Goal: Task Accomplishment & Management: Use online tool/utility

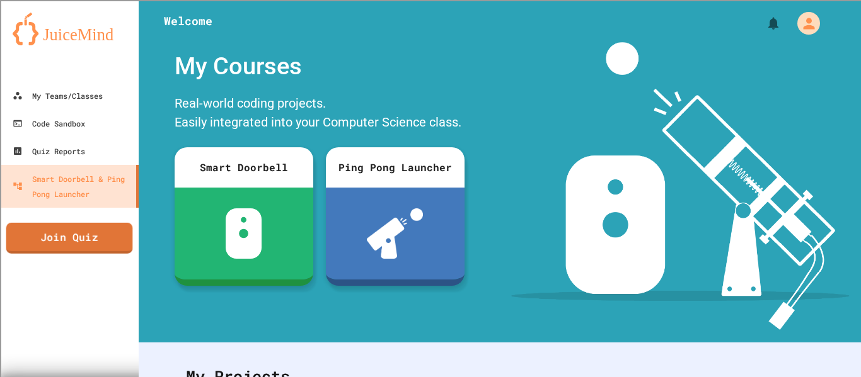
click at [23, 251] on link "Join Quiz" at bounding box center [69, 238] width 127 height 31
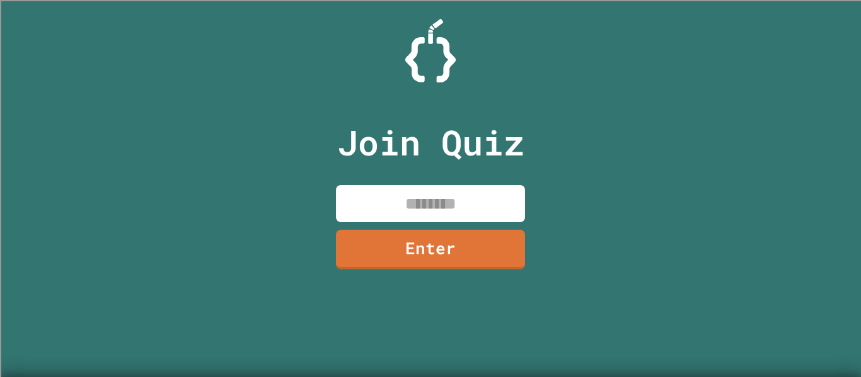
click at [379, 210] on input at bounding box center [430, 203] width 189 height 37
type input "********"
click at [410, 253] on link "Enter" at bounding box center [430, 250] width 189 height 40
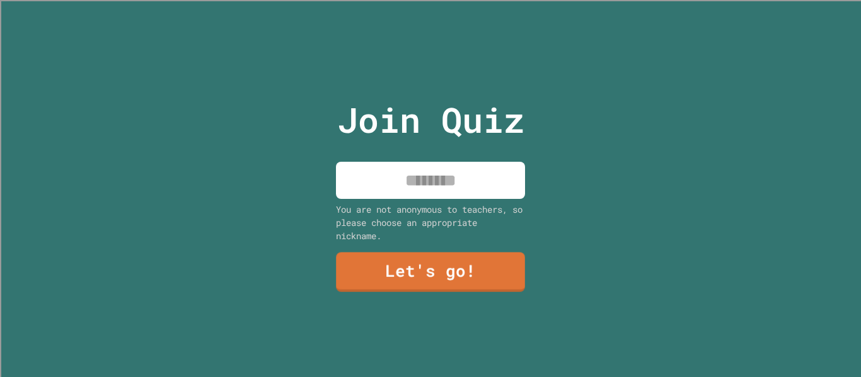
click at [401, 180] on input at bounding box center [430, 180] width 189 height 37
type input "*"
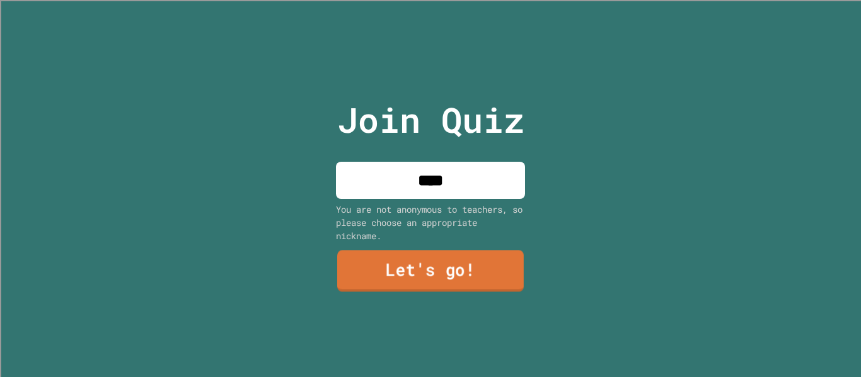
type input "****"
click at [443, 263] on link "Let's go!" at bounding box center [430, 272] width 186 height 42
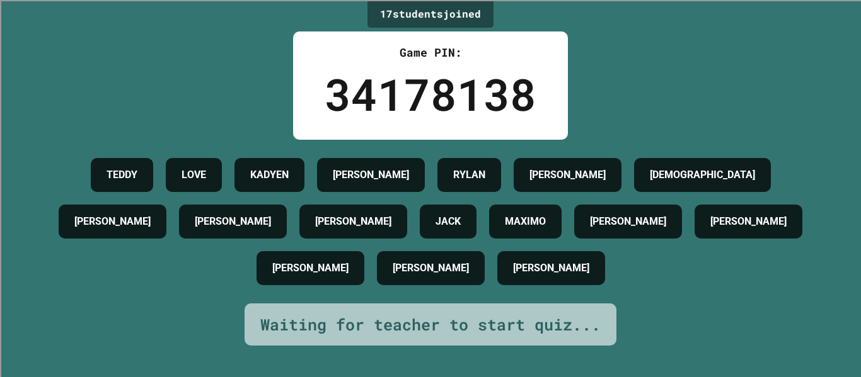
click at [443, 263] on div "NATE W" at bounding box center [431, 268] width 108 height 34
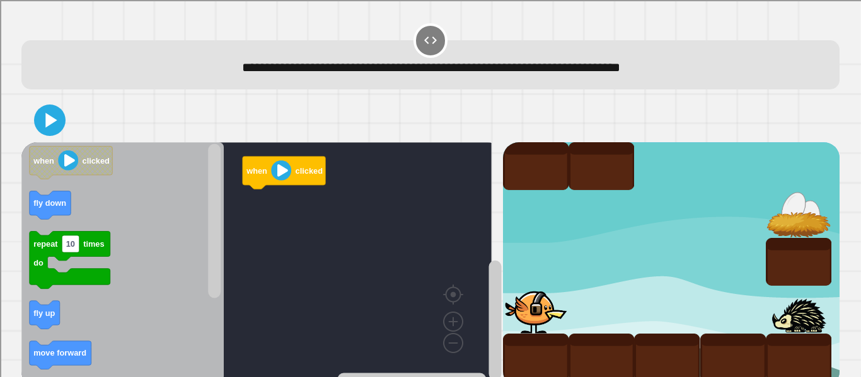
scroll to position [28, 0]
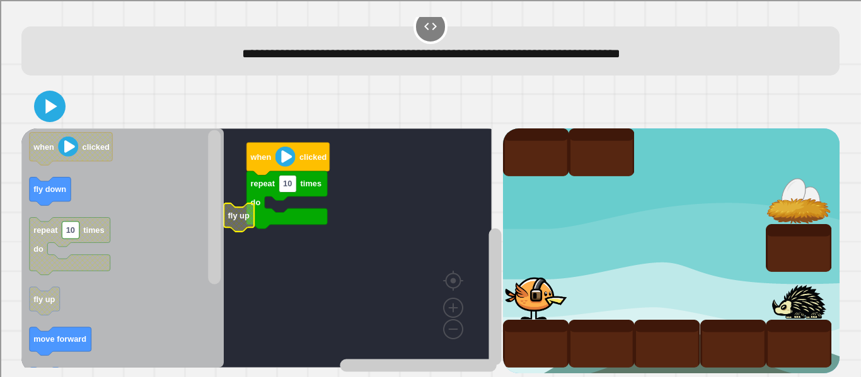
click at [254, 219] on rect "Blockly Workspace" at bounding box center [256, 248] width 470 height 239
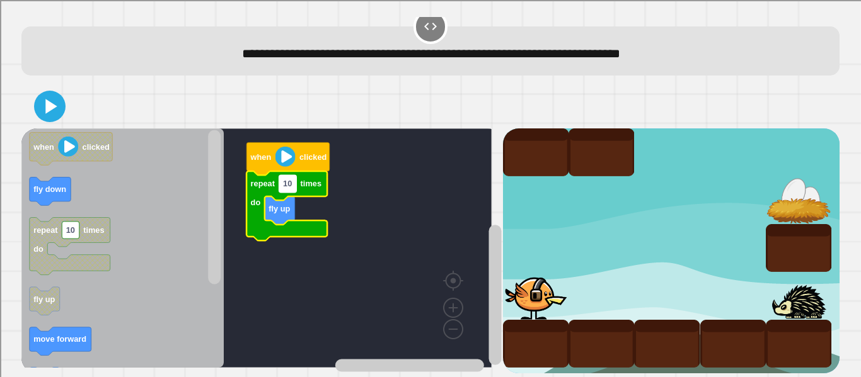
click at [287, 180] on text "10" at bounding box center [287, 184] width 9 height 9
type input "*"
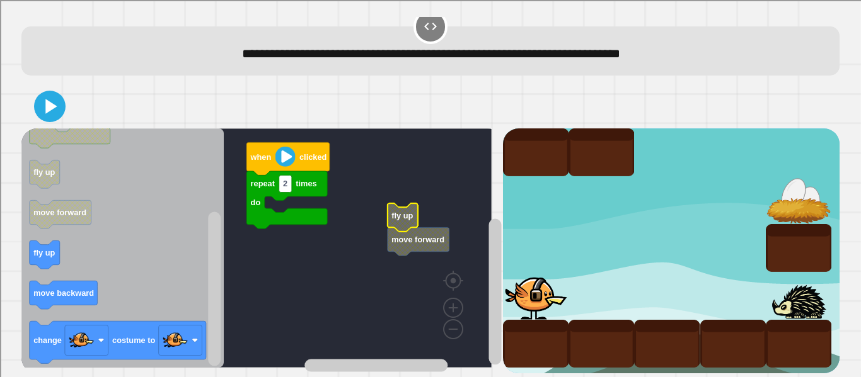
click at [290, 215] on rect "Blockly Workspace" at bounding box center [256, 248] width 470 height 239
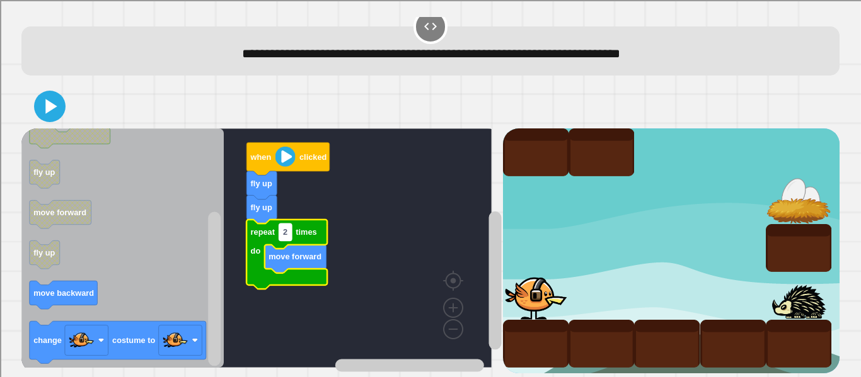
click at [283, 227] on text "2" at bounding box center [285, 231] width 4 height 9
type input "*"
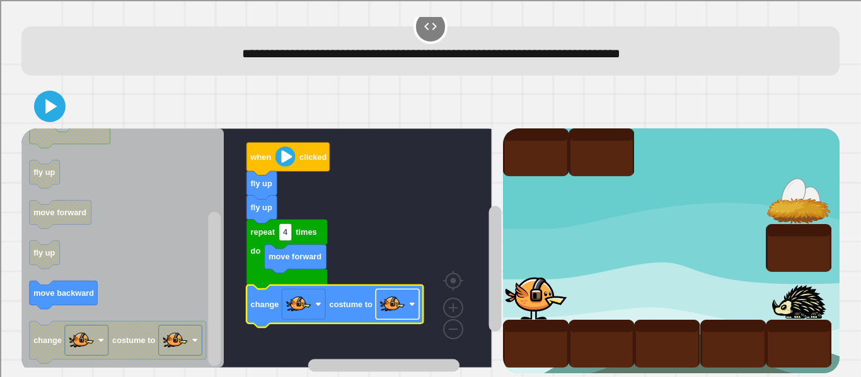
click at [397, 299] on image "Blockly Workspace" at bounding box center [392, 304] width 25 height 25
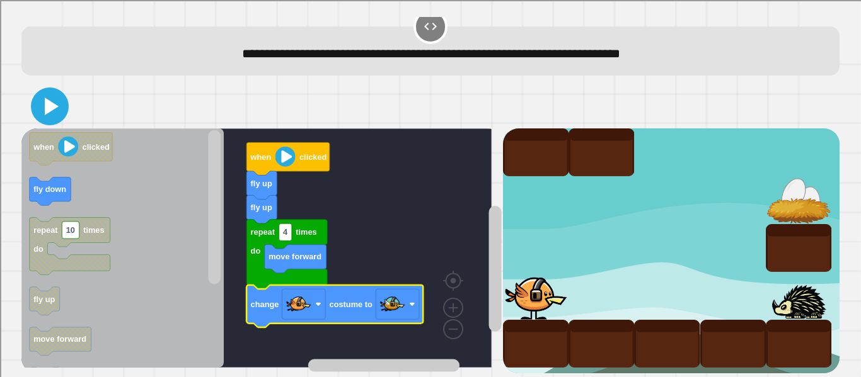
click at [50, 98] on icon at bounding box center [52, 107] width 14 height 18
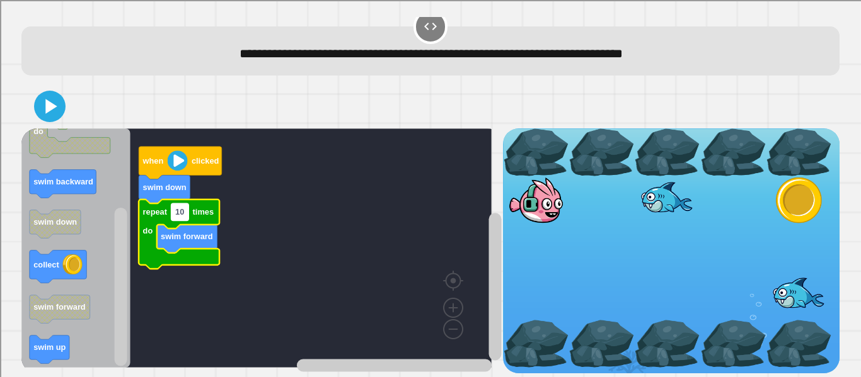
click at [181, 207] on text "10" at bounding box center [179, 211] width 9 height 9
type input "*"
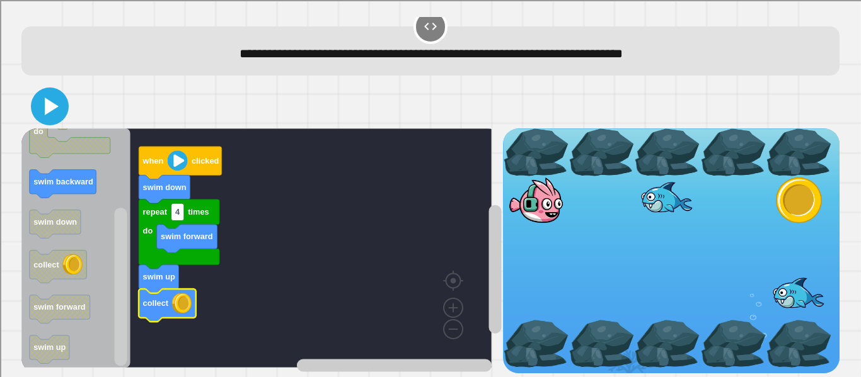
click at [44, 103] on icon at bounding box center [50, 106] width 30 height 30
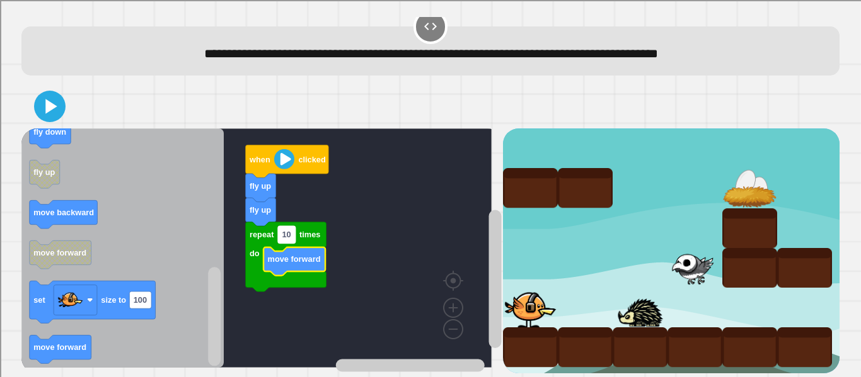
click at [289, 227] on rect "Blockly Workspace" at bounding box center [287, 234] width 18 height 17
type input "*"
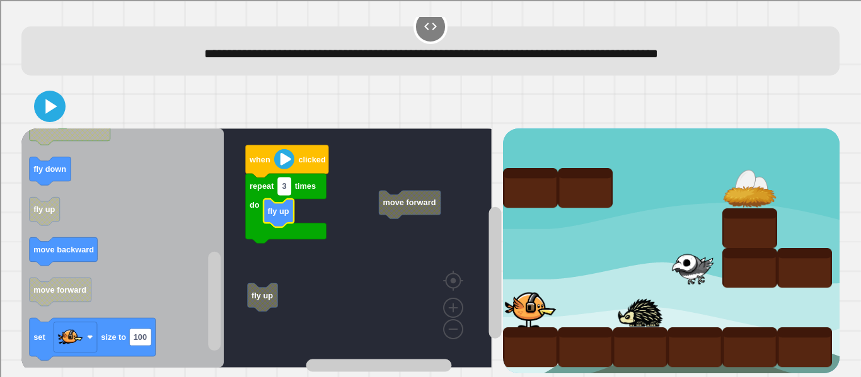
click at [287, 178] on rect "Blockly Workspace" at bounding box center [284, 186] width 13 height 17
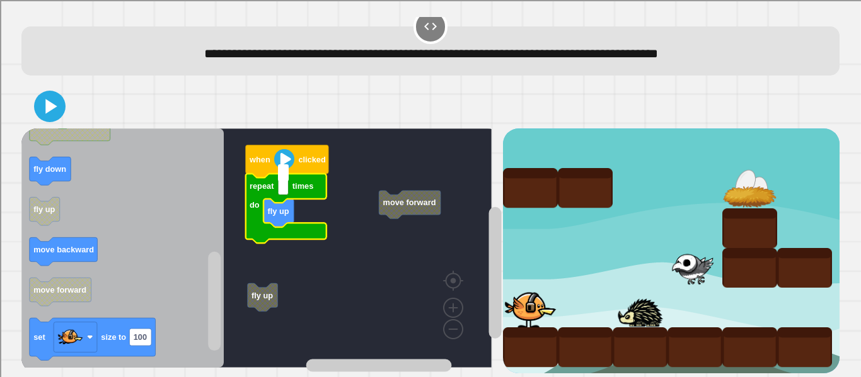
type input "*"
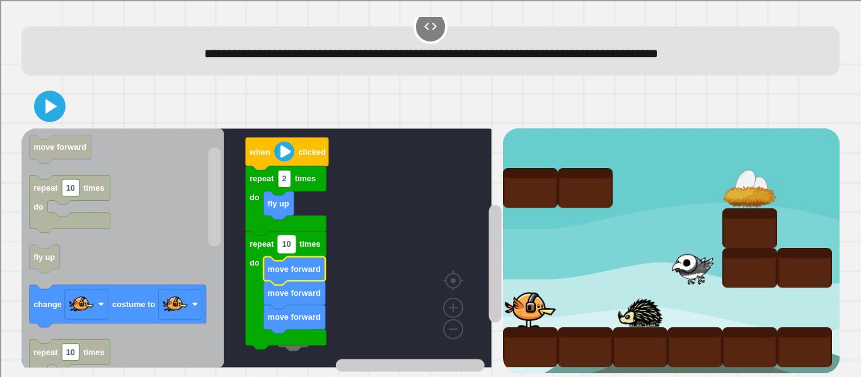
click at [292, 238] on rect "Blockly Workspace" at bounding box center [287, 244] width 18 height 17
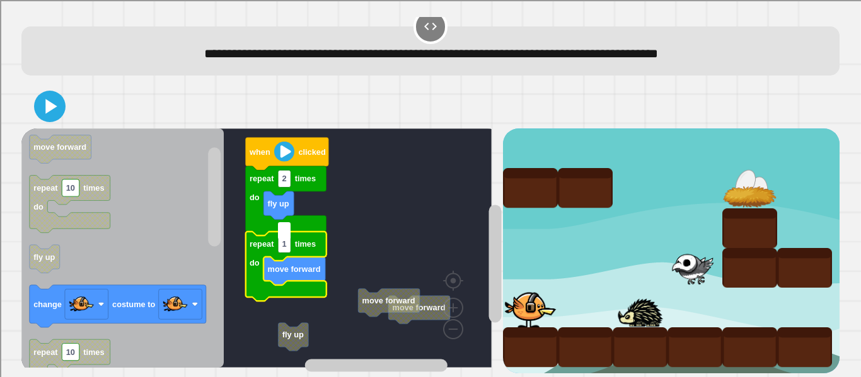
type input "*"
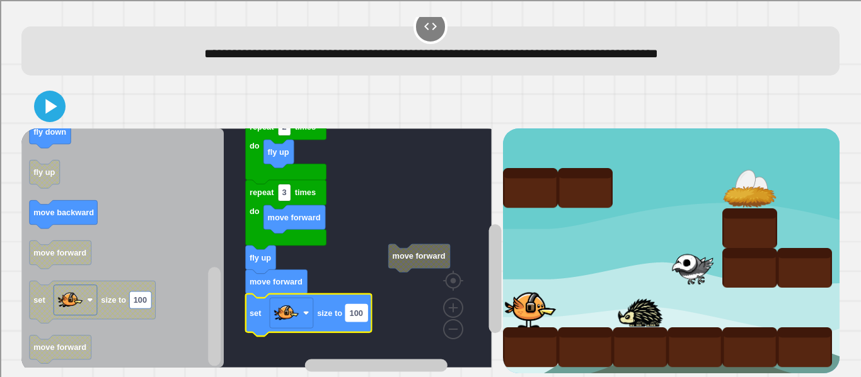
click at [367, 305] on rect "Blockly Workspace" at bounding box center [356, 313] width 22 height 17
type input "**"
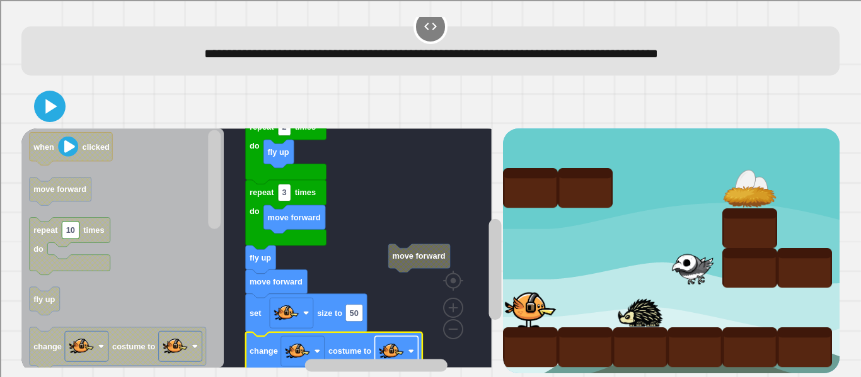
click at [402, 339] on image "Blockly Workspace" at bounding box center [391, 351] width 25 height 25
click at [60, 94] on icon at bounding box center [49, 106] width 25 height 25
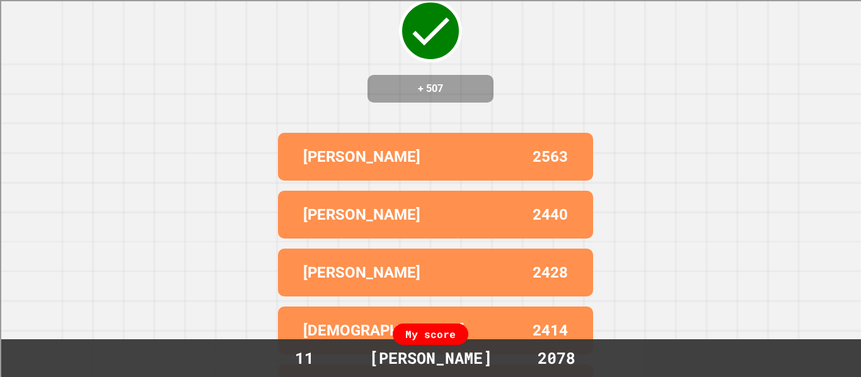
scroll to position [147, 0]
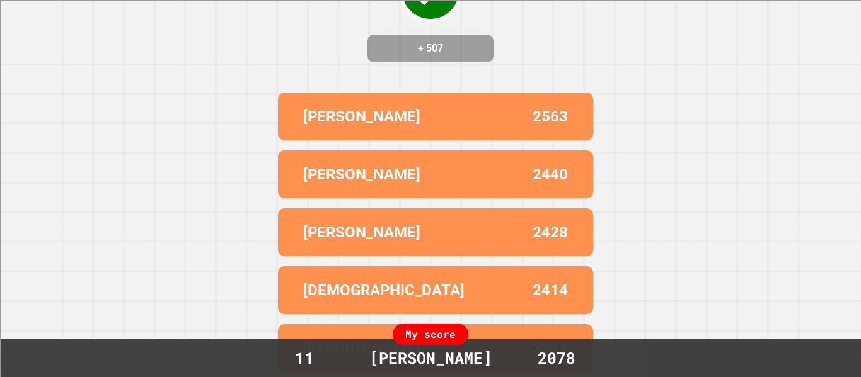
click at [420, 335] on div "My score" at bounding box center [430, 334] width 76 height 21
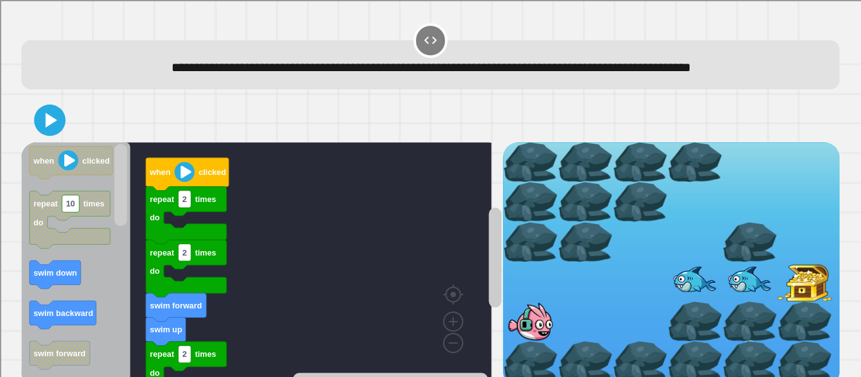
scroll to position [49, 0]
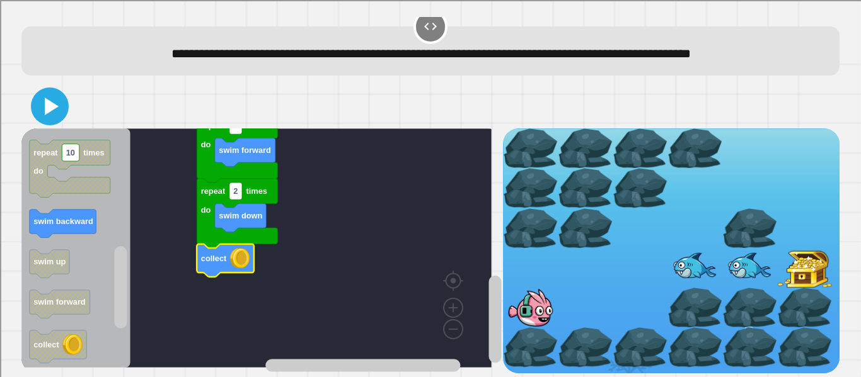
click at [42, 91] on icon at bounding box center [50, 106] width 30 height 30
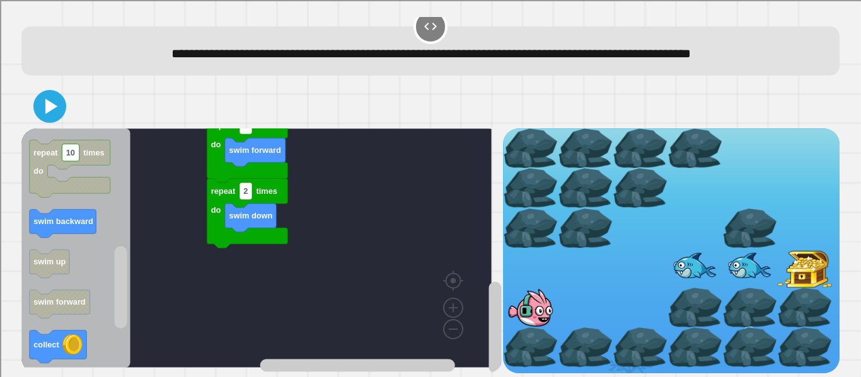
click at [60, 93] on icon at bounding box center [50, 106] width 26 height 26
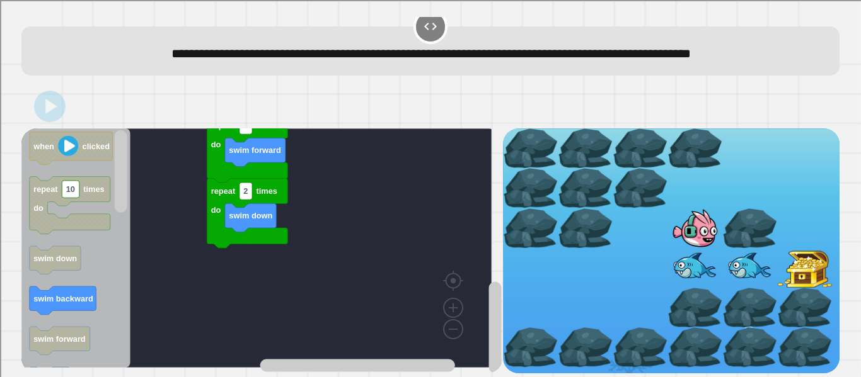
scroll to position [33, 0]
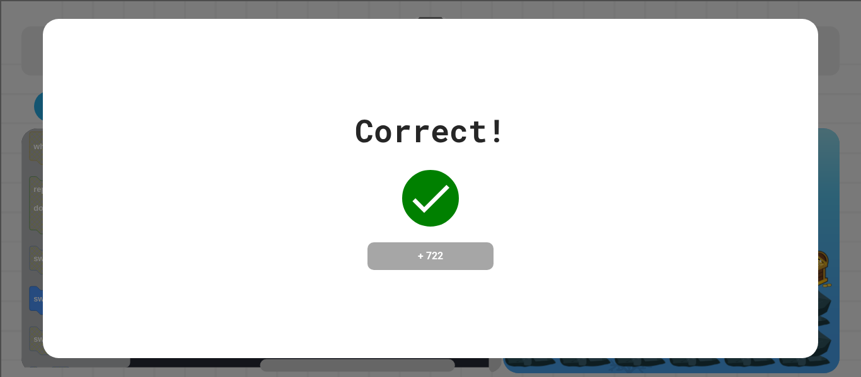
click at [399, 180] on div at bounding box center [430, 198] width 63 height 63
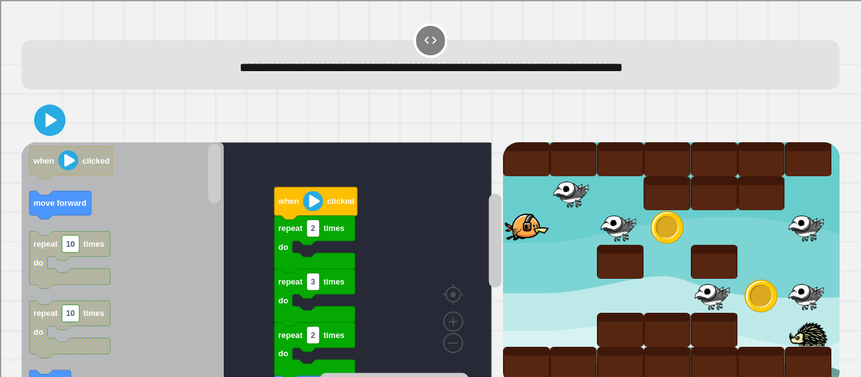
scroll to position [28, 0]
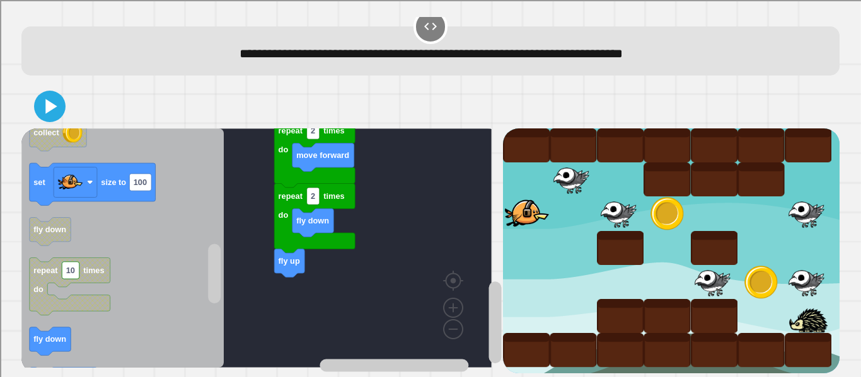
click at [62, 84] on div at bounding box center [430, 106] width 818 height 44
click at [64, 84] on div at bounding box center [430, 106] width 818 height 44
click at [47, 98] on icon at bounding box center [52, 107] width 14 height 18
click at [47, 128] on text "collect" at bounding box center [46, 132] width 26 height 9
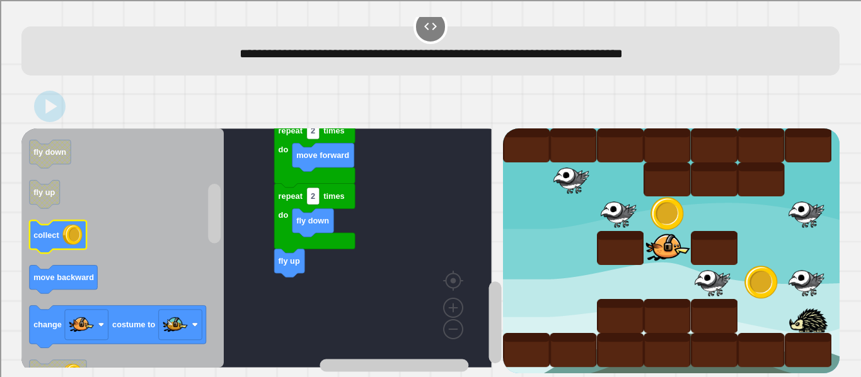
click at [67, 227] on image "Blockly Workspace" at bounding box center [72, 235] width 20 height 20
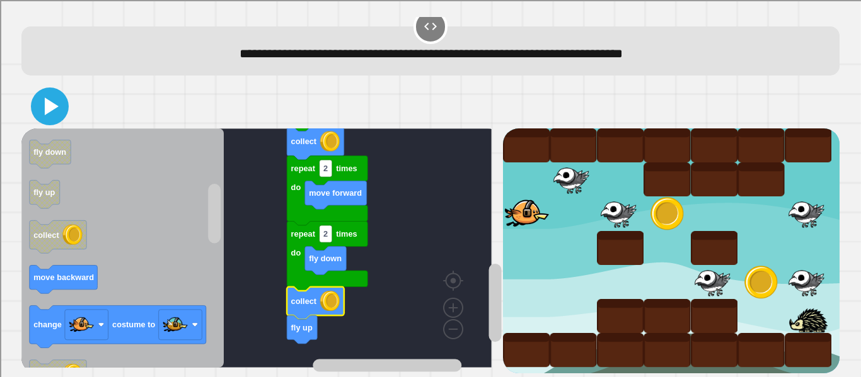
click at [58, 108] on button at bounding box center [50, 107] width 38 height 38
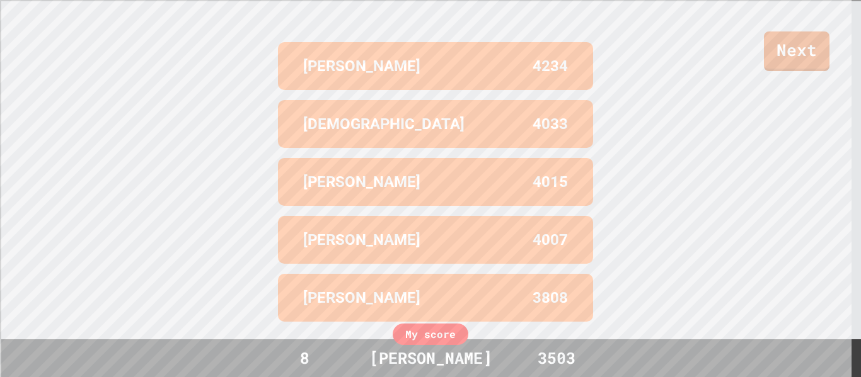
scroll to position [525, 0]
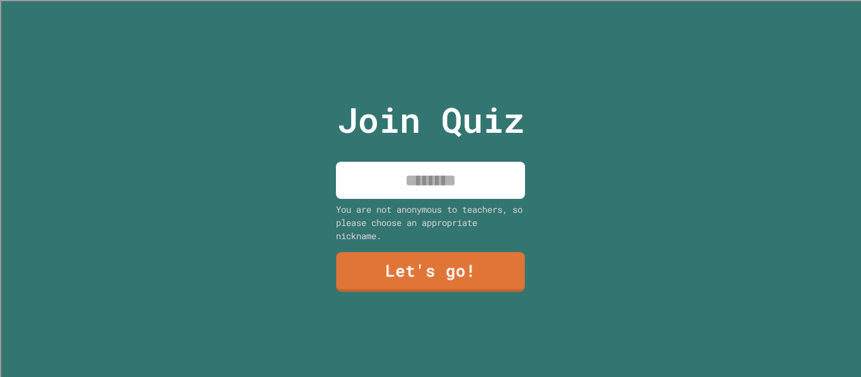
click at [384, 175] on input at bounding box center [430, 180] width 189 height 37
type input "****"
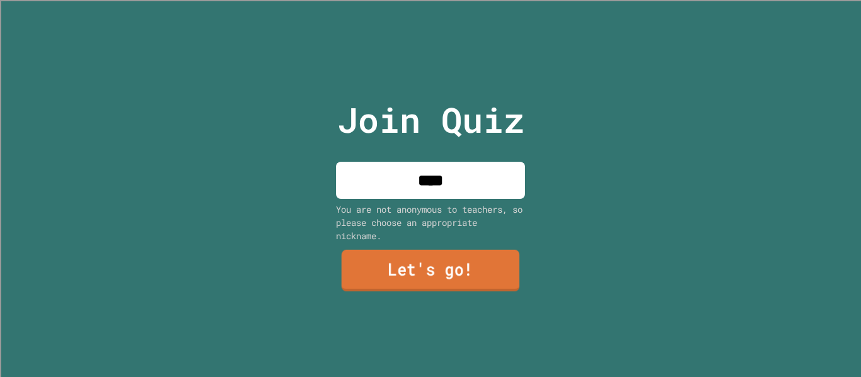
click at [444, 255] on link "Let's go!" at bounding box center [430, 271] width 178 height 42
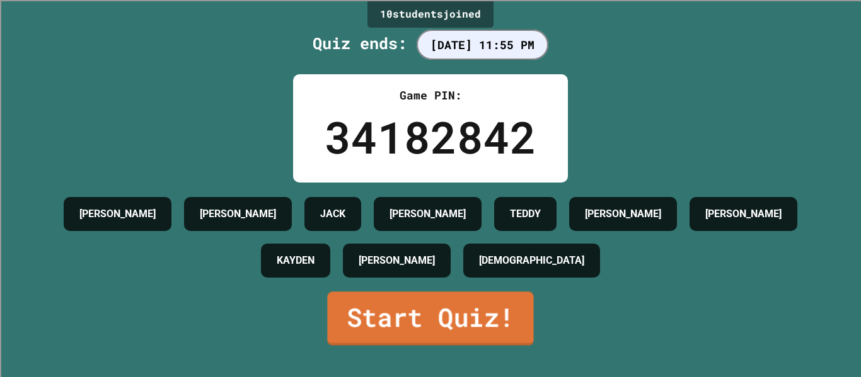
click at [443, 322] on link "Start Quiz!" at bounding box center [430, 319] width 206 height 54
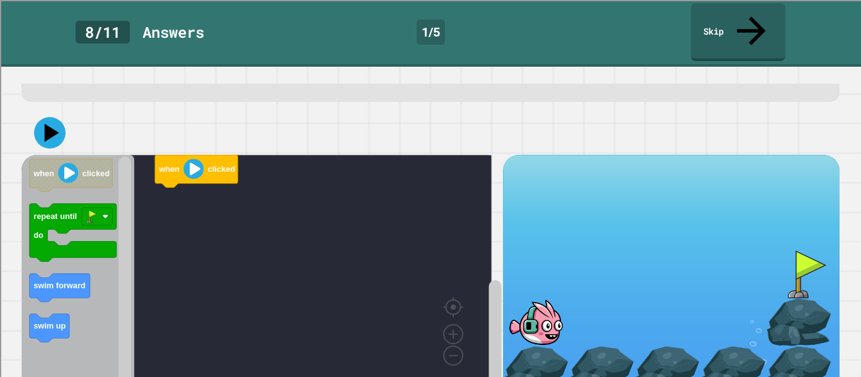
scroll to position [66, 0]
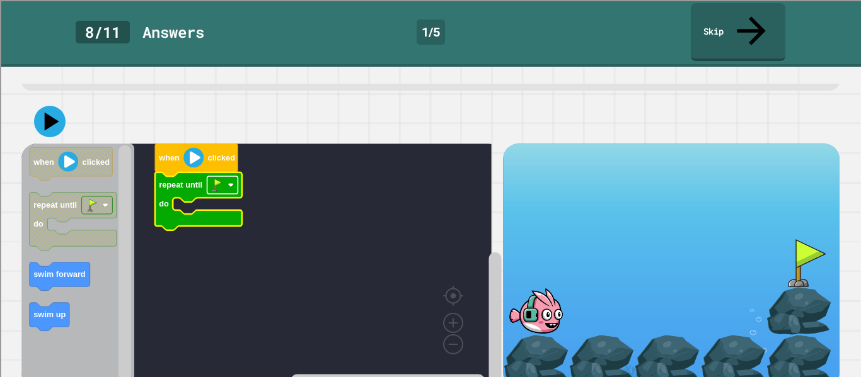
click at [234, 176] on rect "Blockly Workspace" at bounding box center [222, 185] width 31 height 18
click at [231, 176] on rect "Blockly Workspace" at bounding box center [222, 185] width 31 height 18
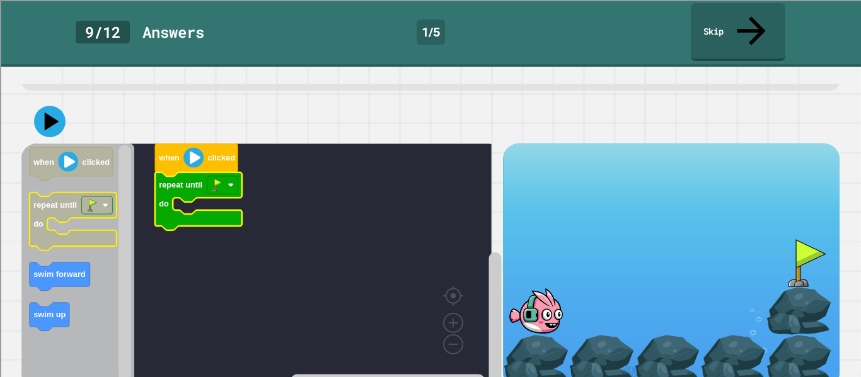
click at [71, 187] on div "when clicked repeat until do when clicked repeat until do swim forward swim up" at bounding box center [261, 266] width 481 height 244
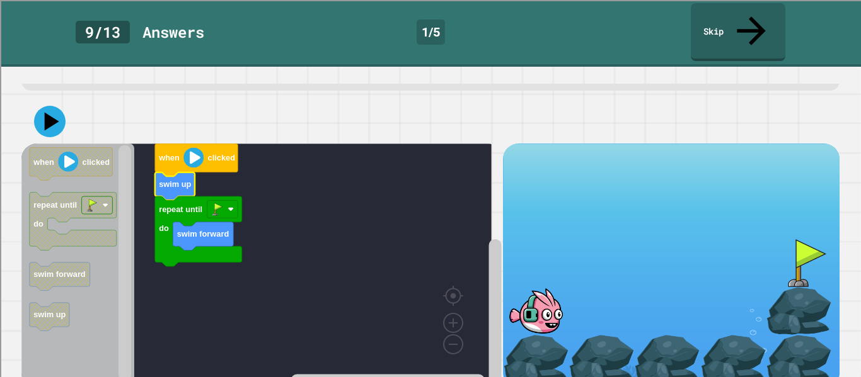
click at [62, 106] on icon at bounding box center [49, 121] width 31 height 31
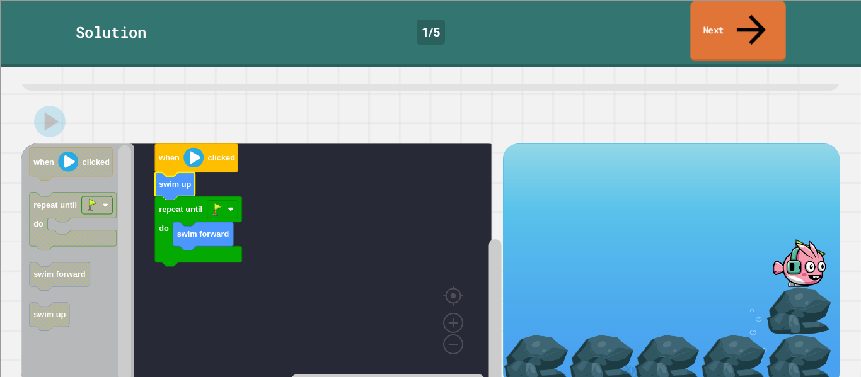
click at [714, 21] on link "Next" at bounding box center [737, 31] width 95 height 61
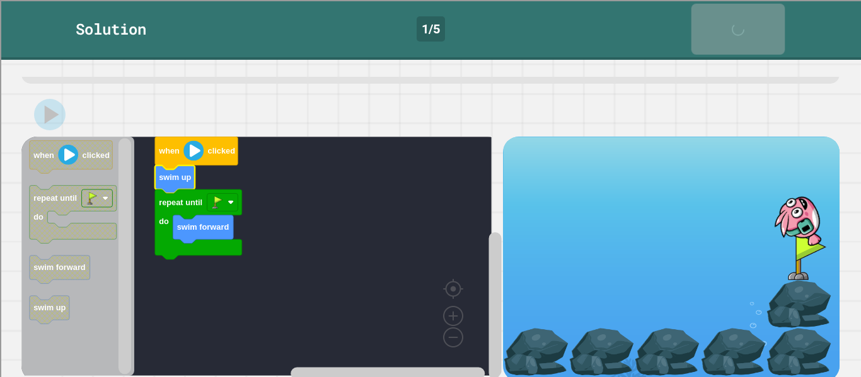
scroll to position [64, 0]
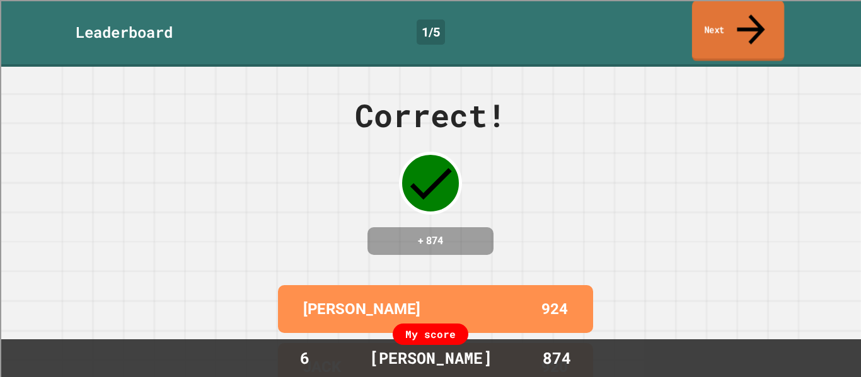
click at [714, 21] on link "Next" at bounding box center [738, 31] width 92 height 61
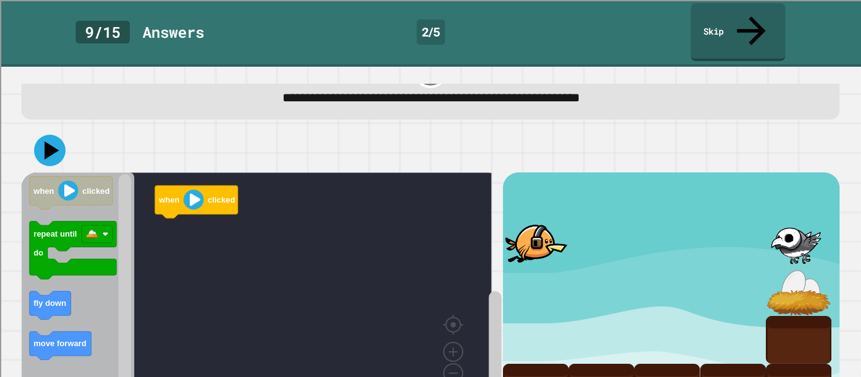
scroll to position [66, 0]
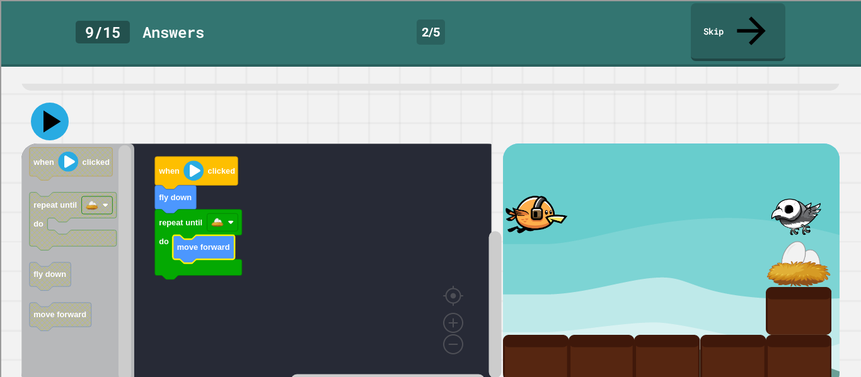
click at [60, 104] on icon at bounding box center [50, 122] width 38 height 38
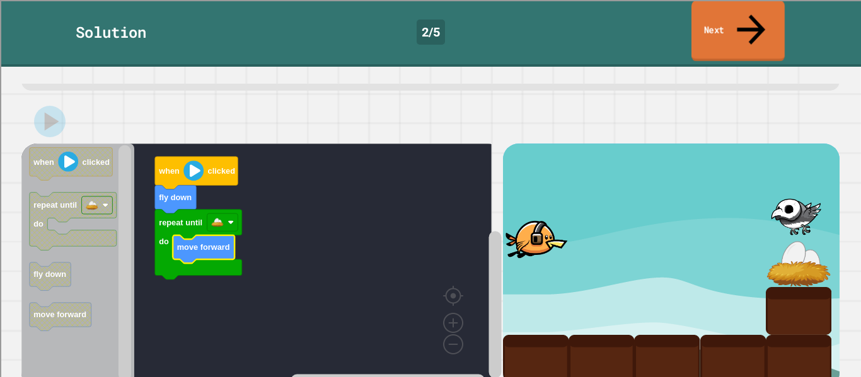
click at [743, 11] on link "Next" at bounding box center [737, 31] width 93 height 61
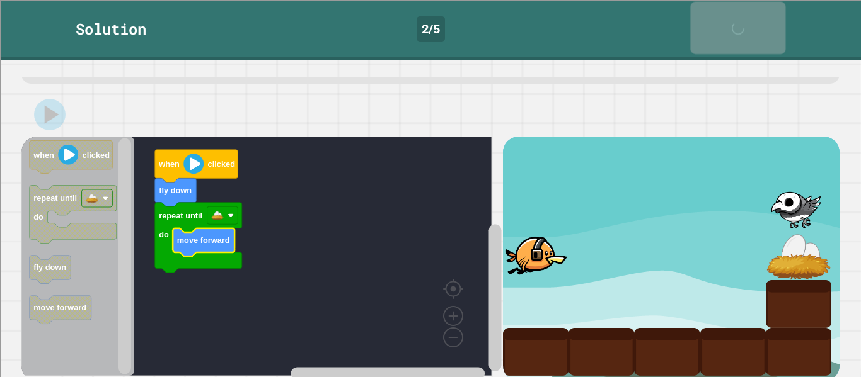
scroll to position [64, 0]
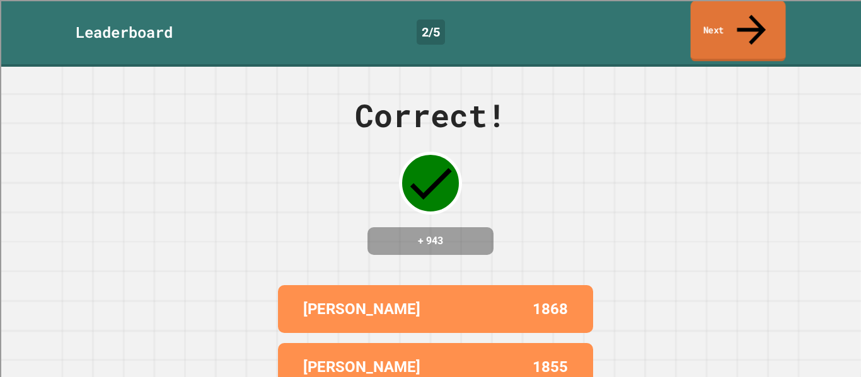
click at [743, 11] on link "Next" at bounding box center [737, 31] width 95 height 61
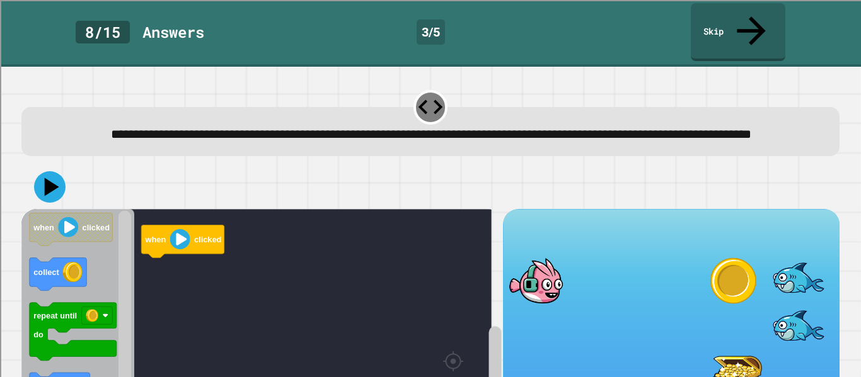
scroll to position [86, 0]
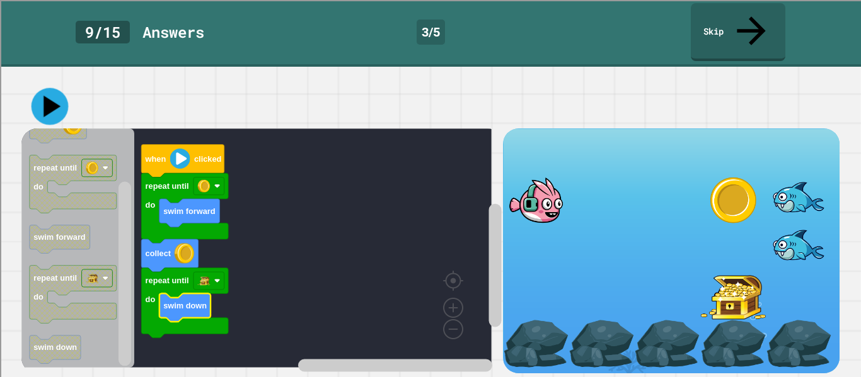
click at [61, 93] on icon at bounding box center [49, 106] width 37 height 37
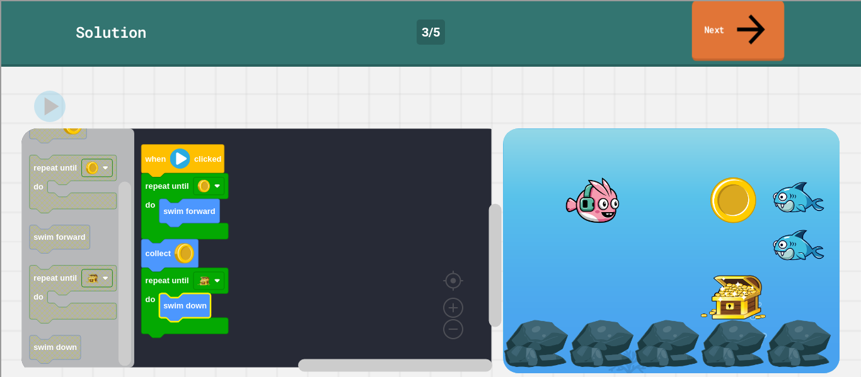
click at [713, 18] on link "Next" at bounding box center [738, 31] width 93 height 61
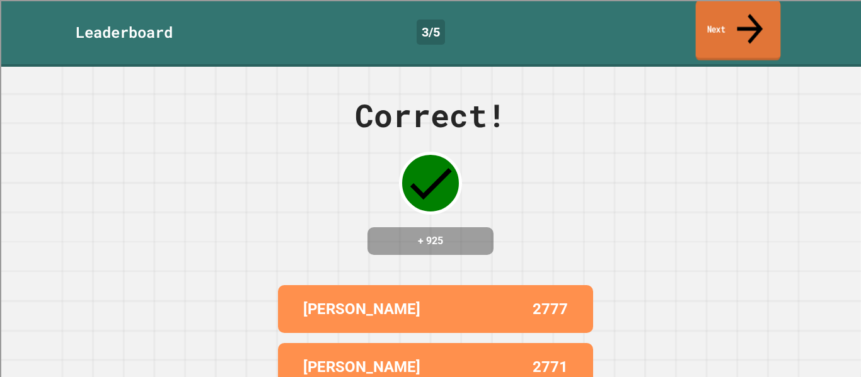
click at [714, 18] on link "Next" at bounding box center [738, 30] width 85 height 61
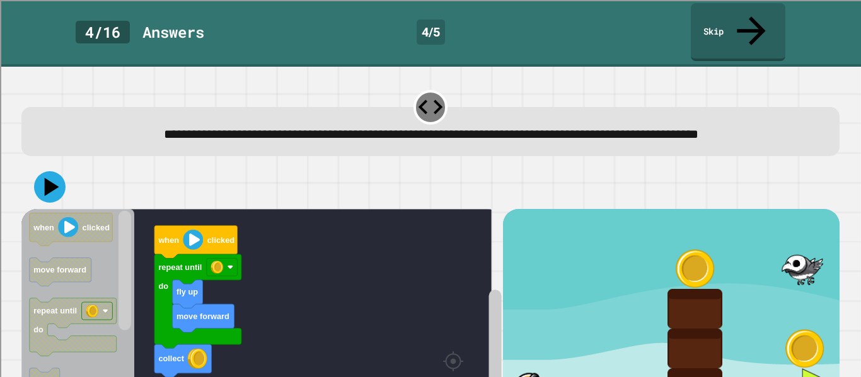
scroll to position [86, 0]
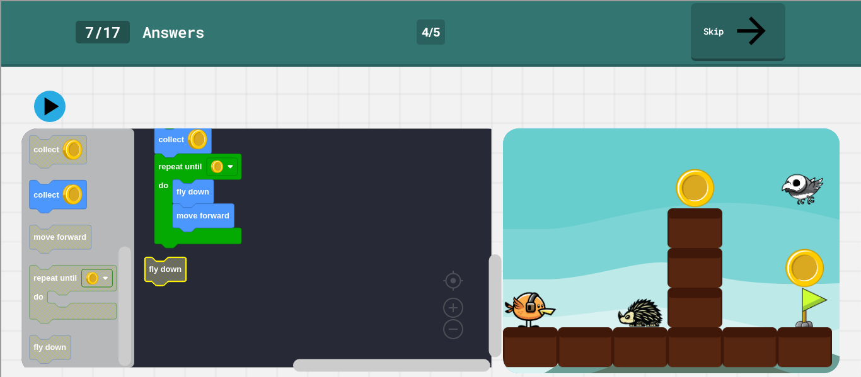
click at [179, 265] on text "fly down" at bounding box center [165, 269] width 33 height 9
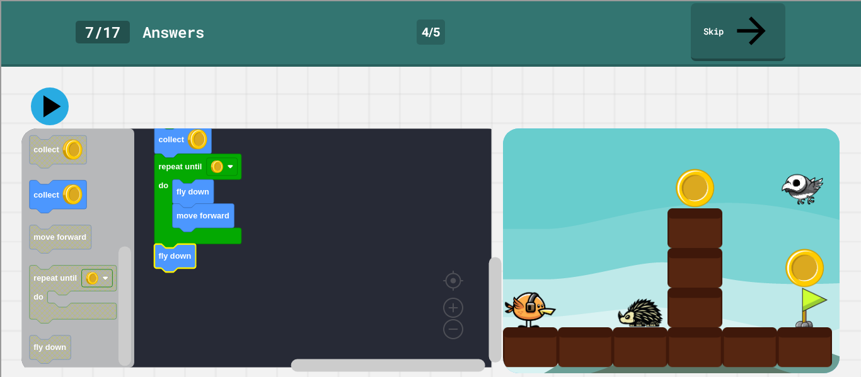
click at [55, 89] on icon at bounding box center [50, 107] width 38 height 38
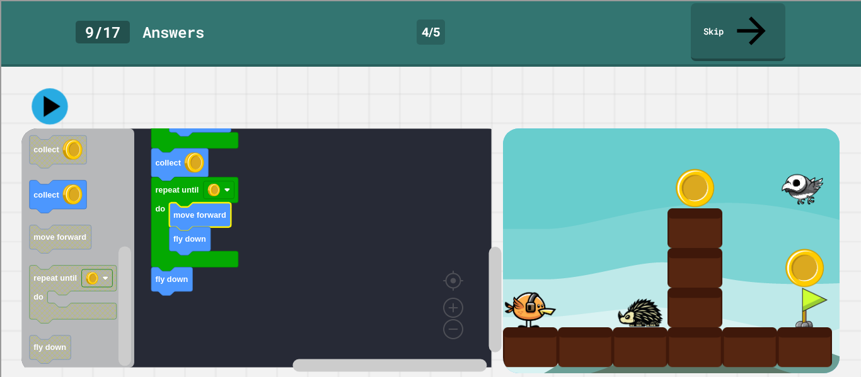
click at [65, 93] on button at bounding box center [49, 106] width 36 height 36
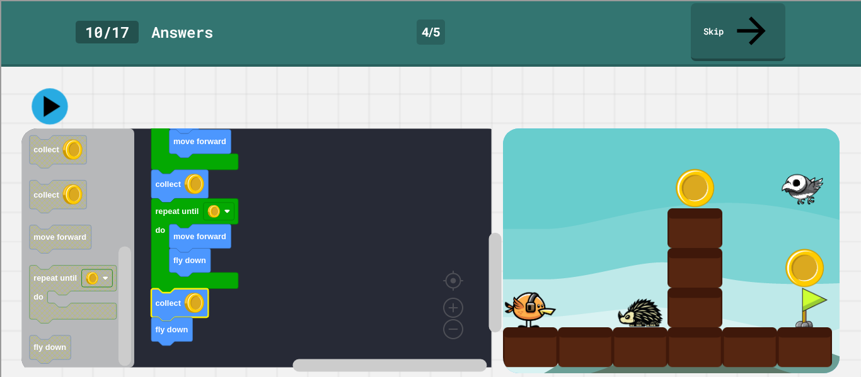
click at [59, 95] on icon at bounding box center [49, 106] width 36 height 36
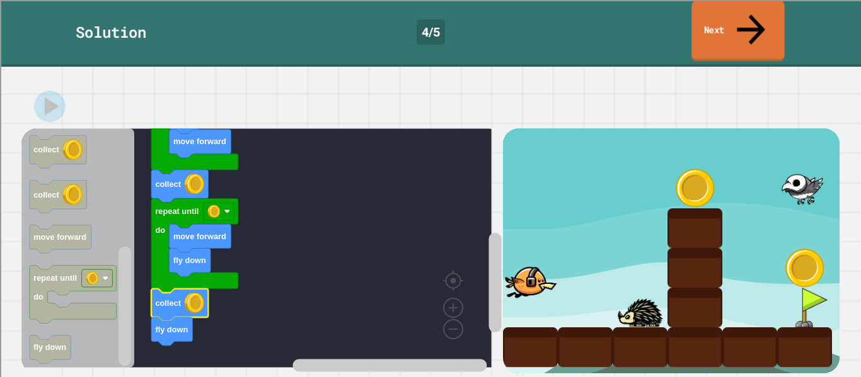
click at [733, 14] on link "Next" at bounding box center [737, 31] width 93 height 61
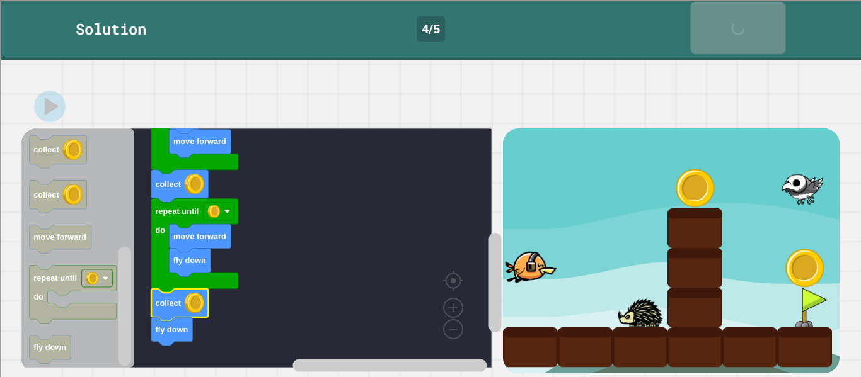
scroll to position [84, 0]
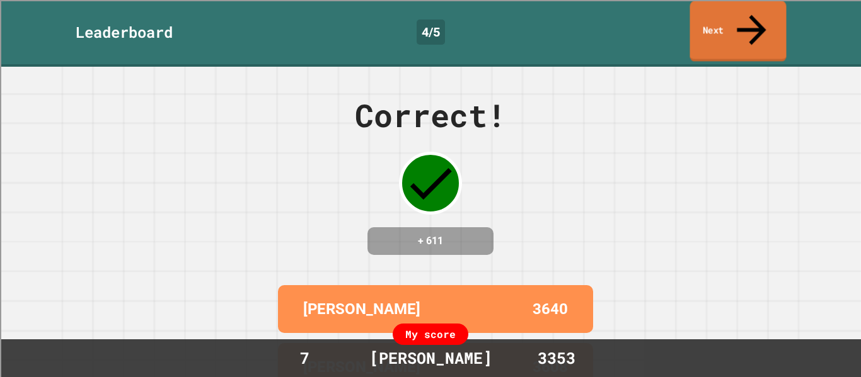
click at [733, 14] on link "Next" at bounding box center [737, 31] width 96 height 61
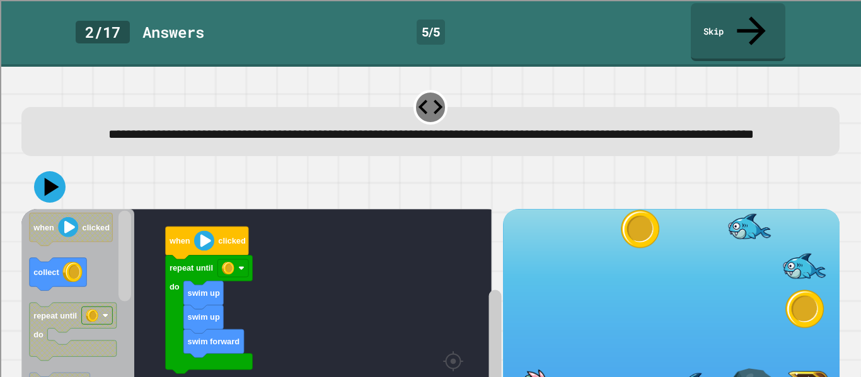
scroll to position [86, 0]
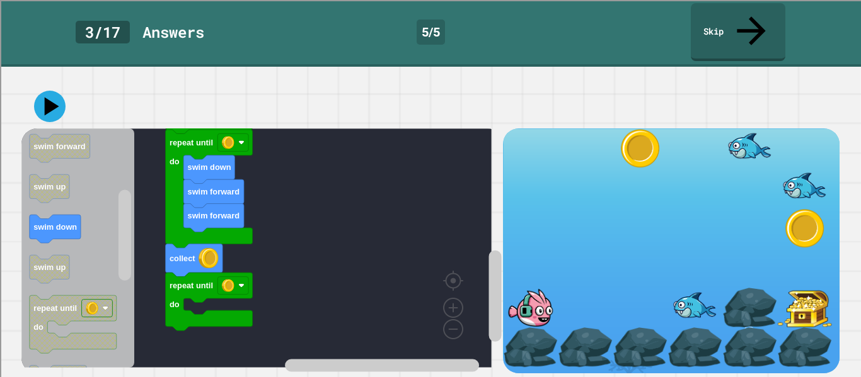
click at [119, 230] on div "swim forward swim up swim up repeat until do repeat until do swim down swim for…" at bounding box center [261, 251] width 481 height 244
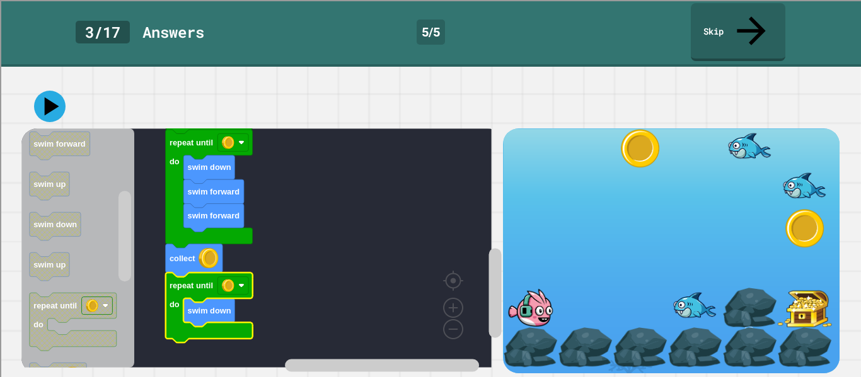
click at [220, 255] on icon "Blockly Workspace" at bounding box center [194, 260] width 57 height 33
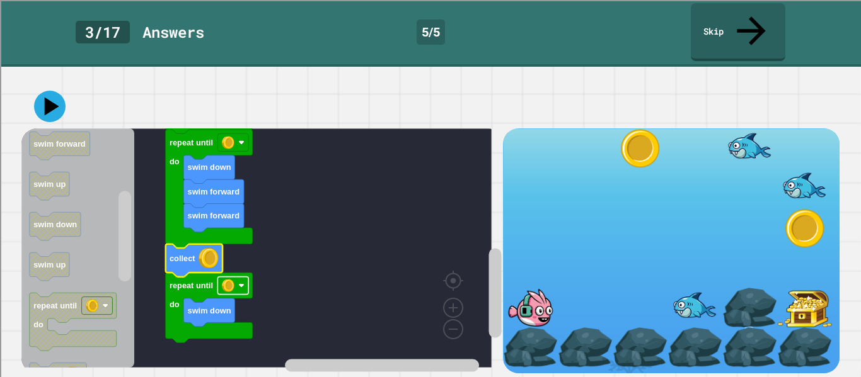
click at [233, 280] on image "Blockly Workspace" at bounding box center [228, 286] width 13 height 13
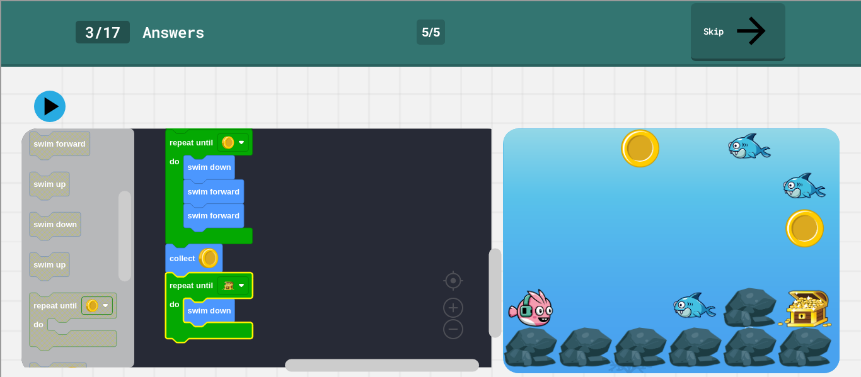
click at [50, 97] on icon at bounding box center [52, 106] width 14 height 18
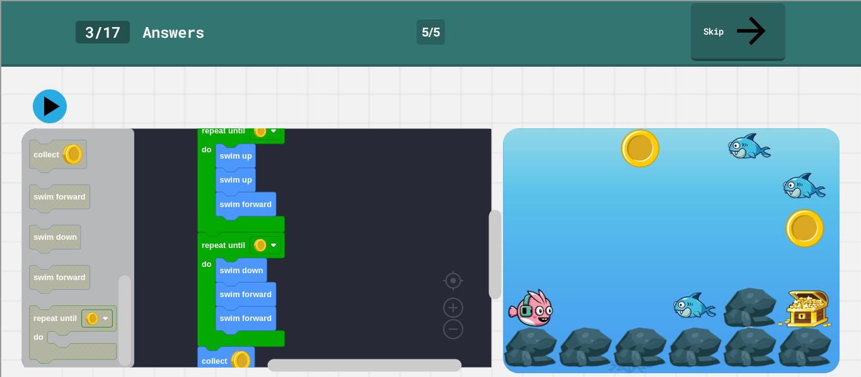
click at [50, 98] on icon at bounding box center [52, 106] width 16 height 20
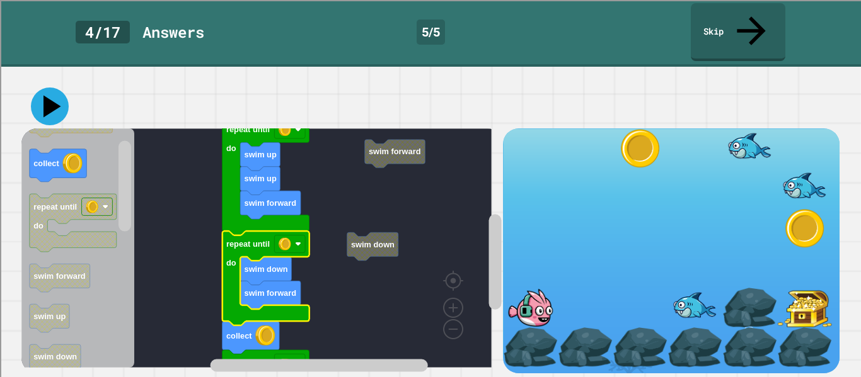
click at [54, 89] on icon at bounding box center [50, 107] width 38 height 38
click at [56, 104] on icon at bounding box center [49, 106] width 31 height 31
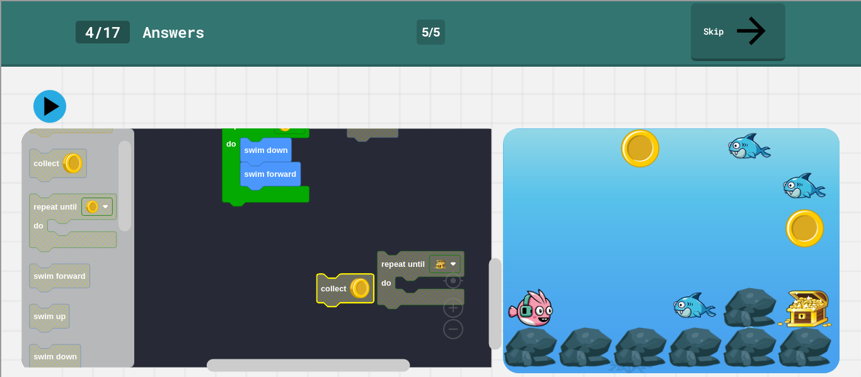
click at [48, 97] on icon at bounding box center [51, 106] width 15 height 19
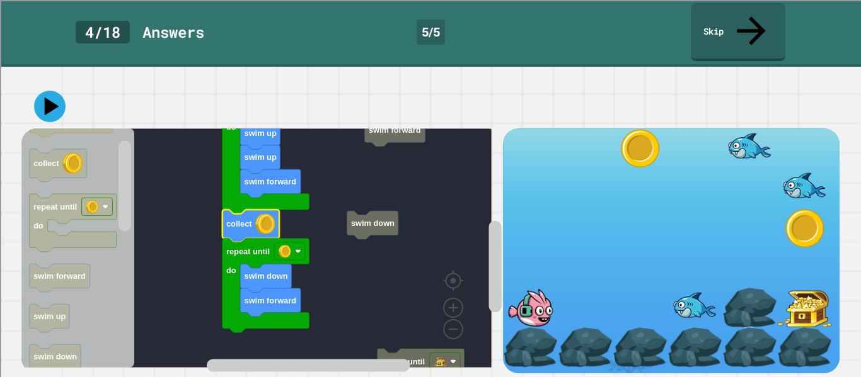
click at [65, 91] on button at bounding box center [49, 106] width 31 height 31
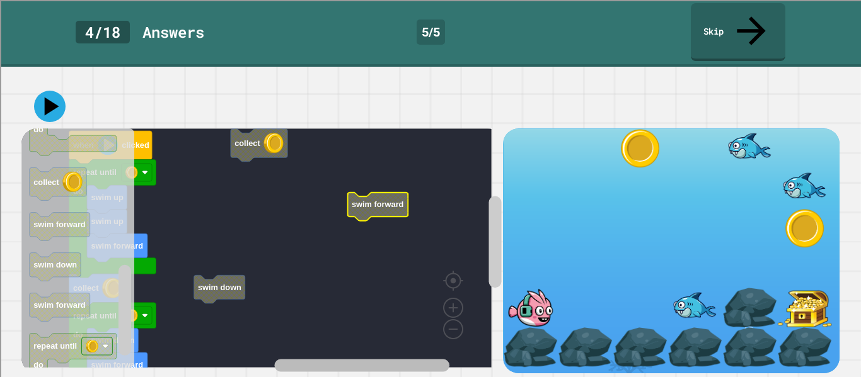
click at [395, 320] on div "collect repeat until do when clicked swim up swim forward swim up repeat until …" at bounding box center [261, 251] width 481 height 244
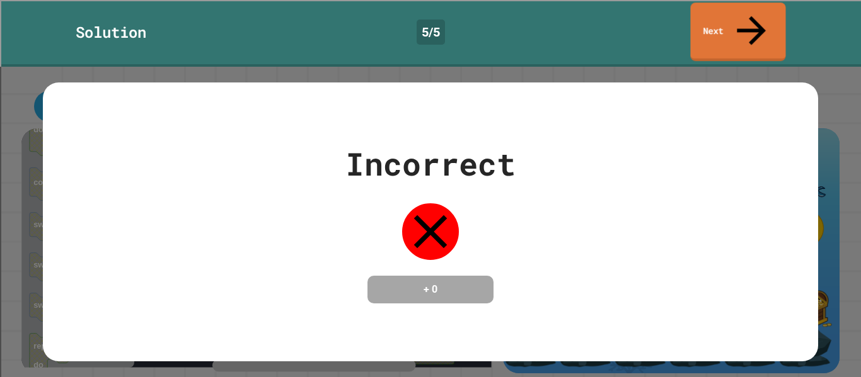
click at [718, 26] on link "Next" at bounding box center [737, 32] width 95 height 59
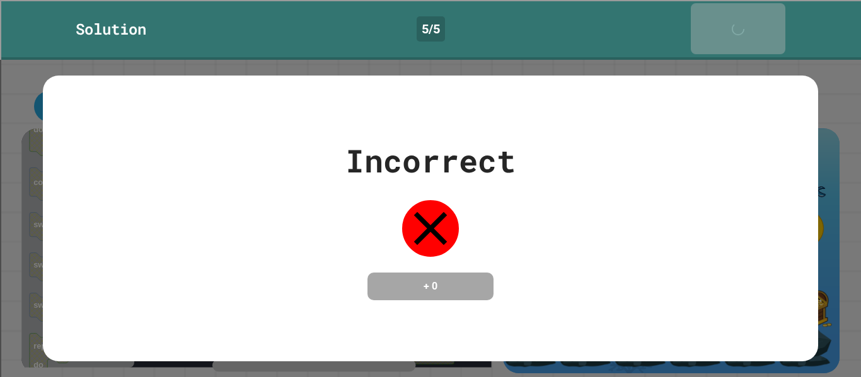
scroll to position [84, 0]
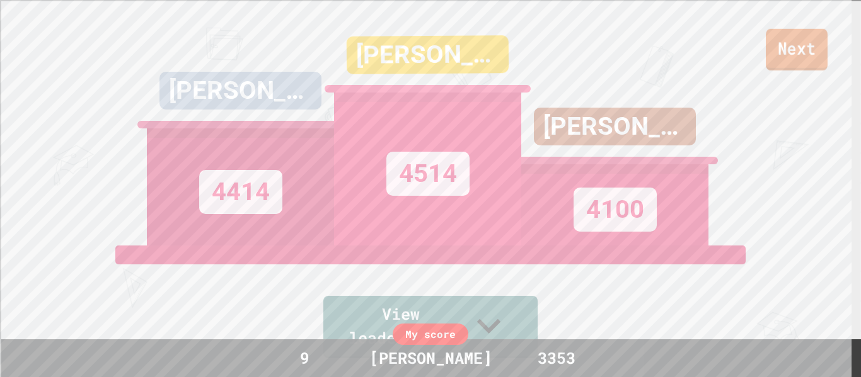
click at [818, 57] on link "Next" at bounding box center [796, 50] width 62 height 42
